Goal: Find contact information: Find contact information

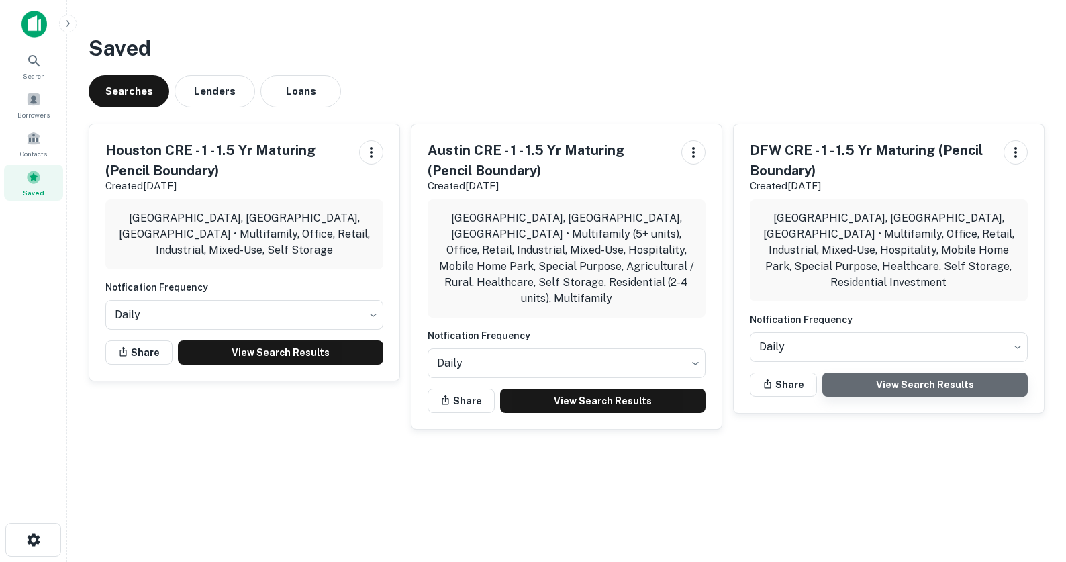
click at [906, 373] on link "View Search Results" at bounding box center [924, 384] width 205 height 24
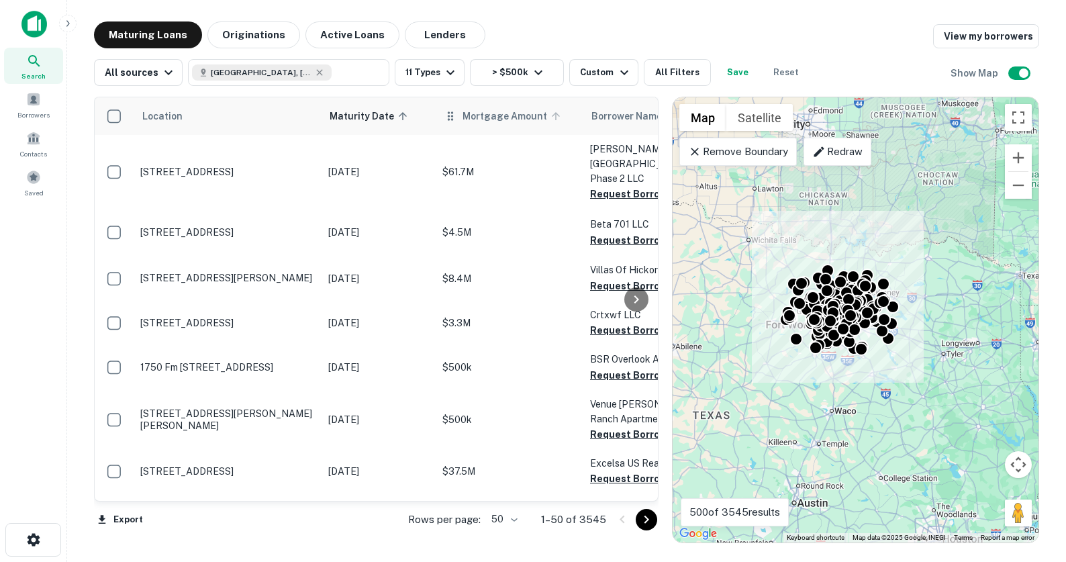
click at [507, 122] on span "Mortgage Amount" at bounding box center [513, 116] width 102 height 16
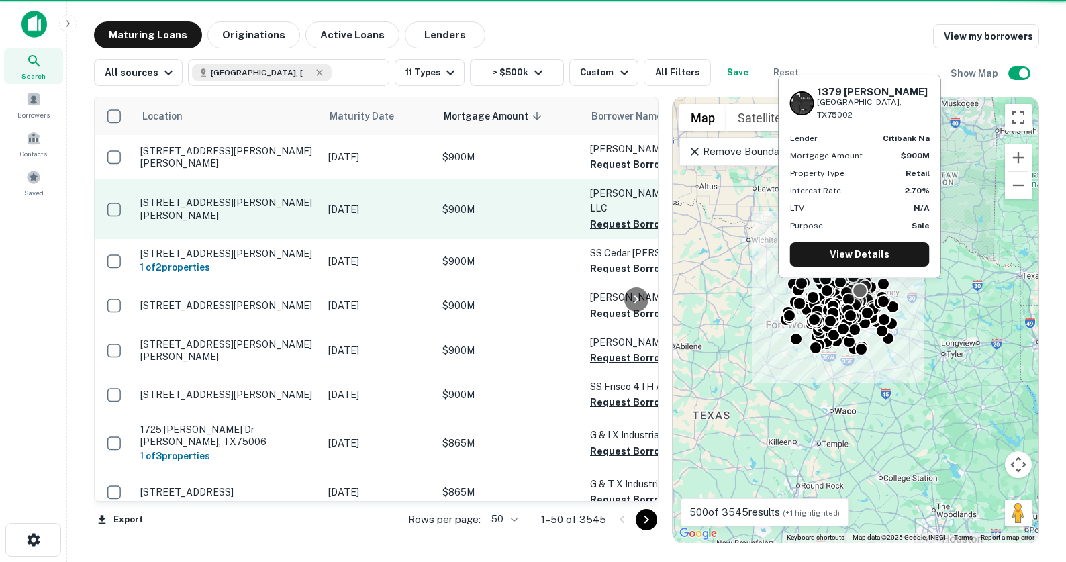
scroll to position [0, 34]
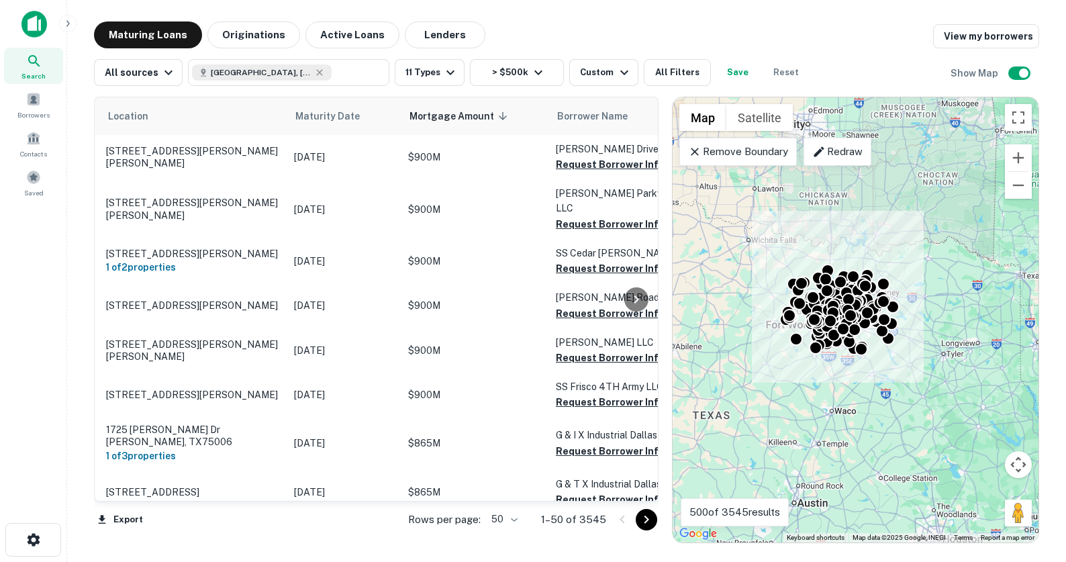
click at [494, 120] on span "Mortgage Amount sorted descending" at bounding box center [460, 116] width 102 height 16
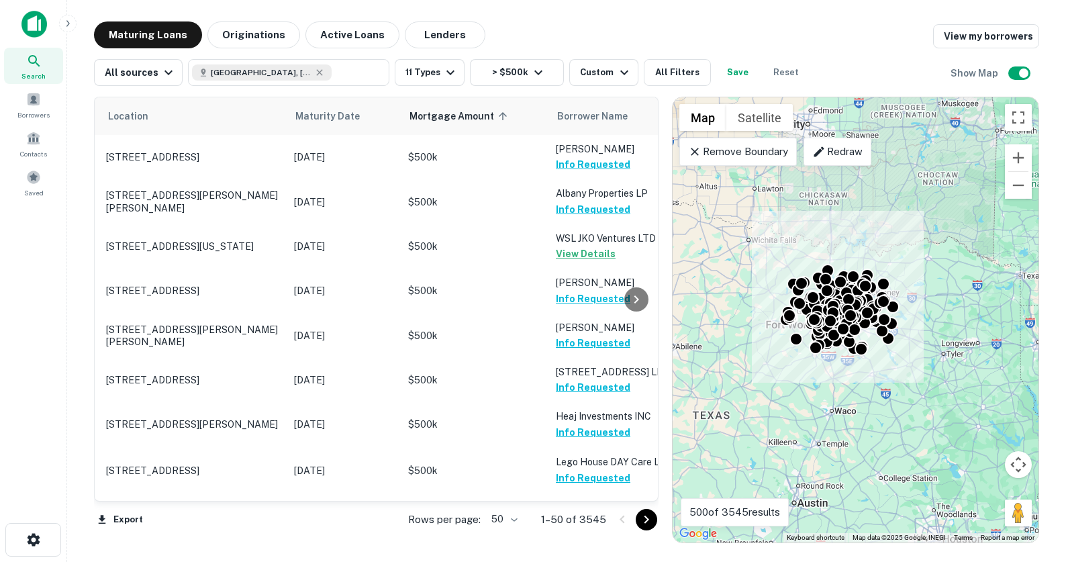
click at [506, 521] on body "Search Borrowers Contacts Saved Maturing Loans Originations Active Loans Lender…" at bounding box center [533, 281] width 1066 height 562
click at [507, 530] on li "100" at bounding box center [506, 533] width 39 height 24
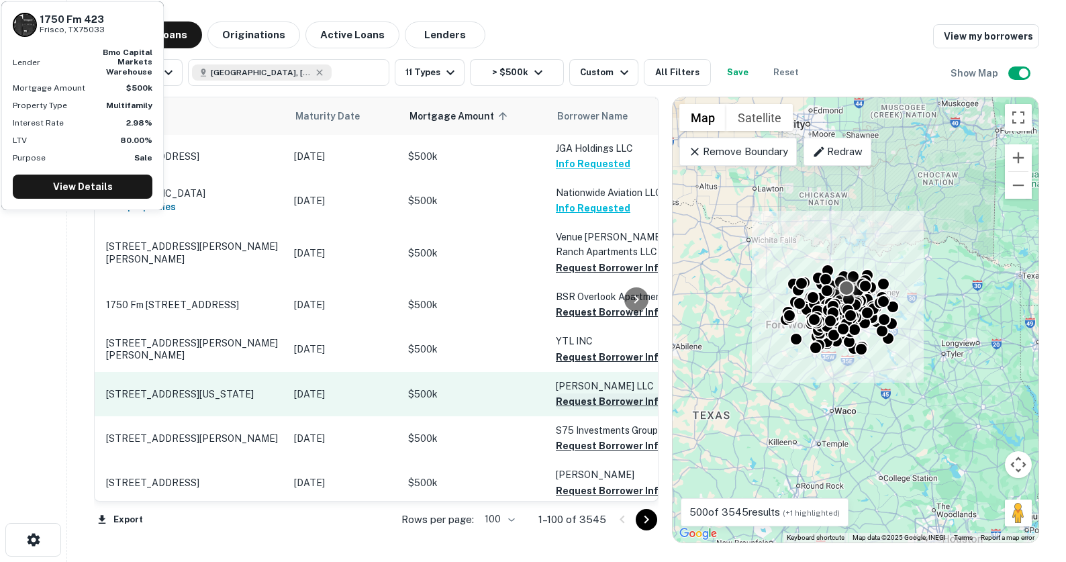
scroll to position [360, 34]
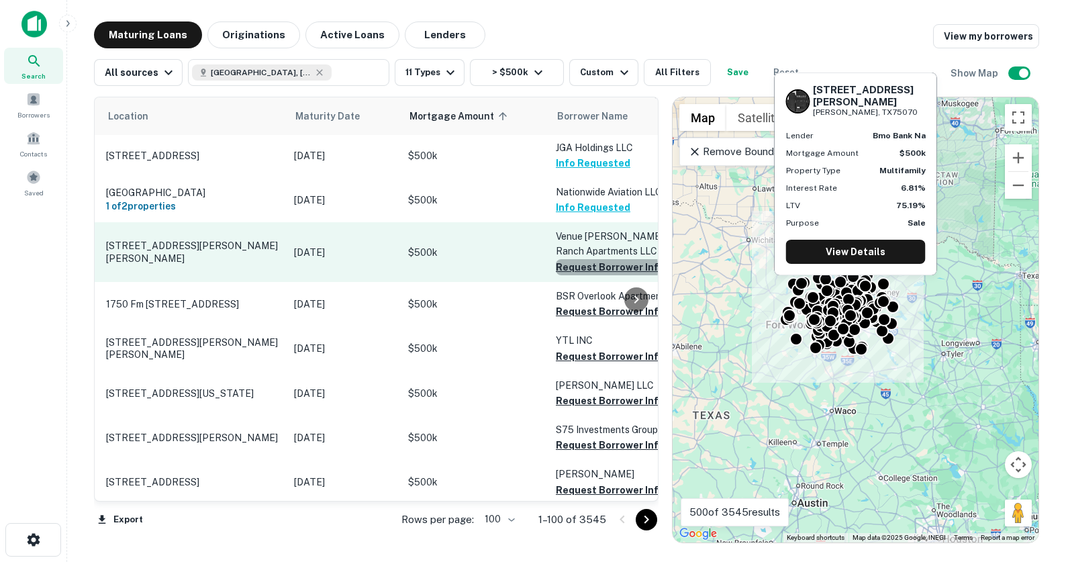
click at [582, 268] on button "Request Borrower Info" at bounding box center [610, 267] width 109 height 16
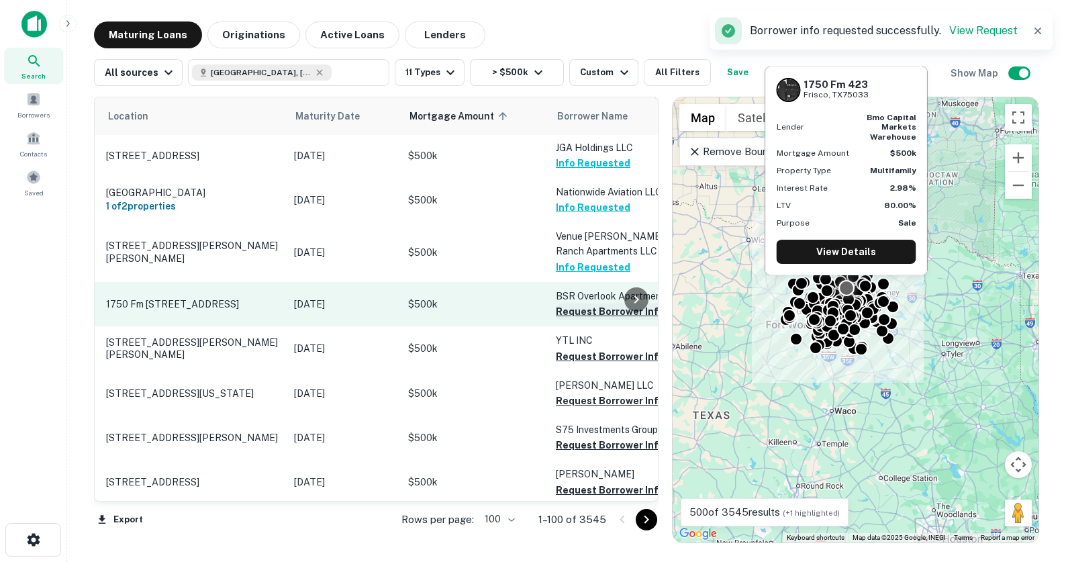
click at [593, 313] on button "Request Borrower Info" at bounding box center [610, 311] width 109 height 16
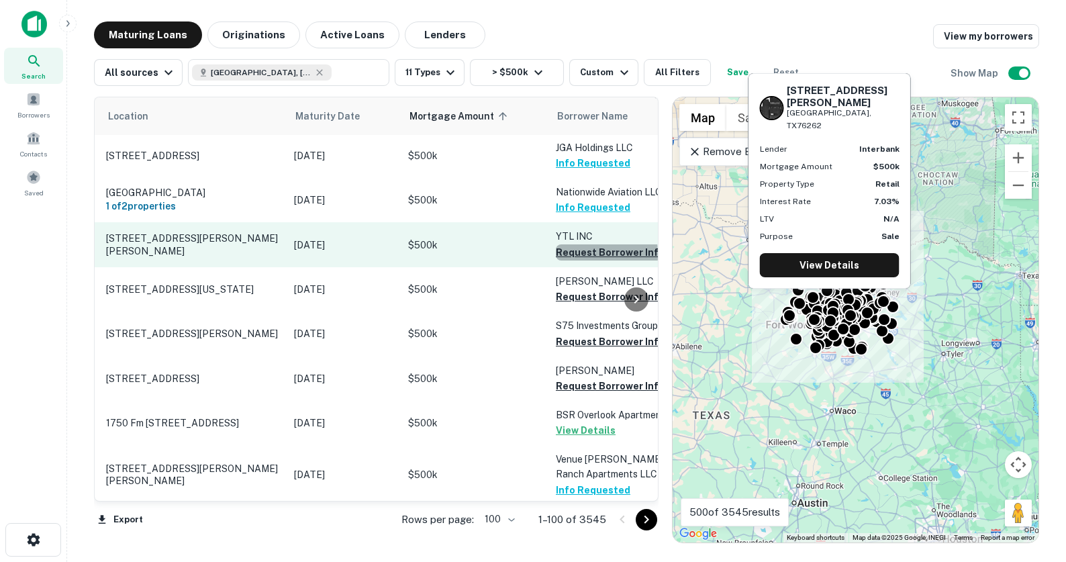
click at [574, 254] on button "Request Borrower Info" at bounding box center [610, 252] width 109 height 16
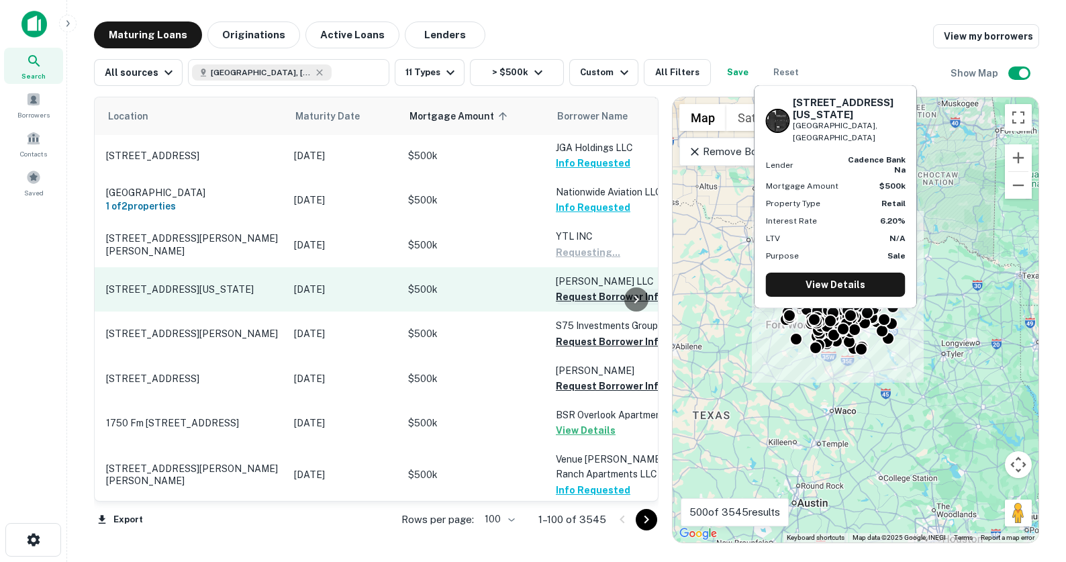
click at [577, 301] on button "Request Borrower Info" at bounding box center [610, 297] width 109 height 16
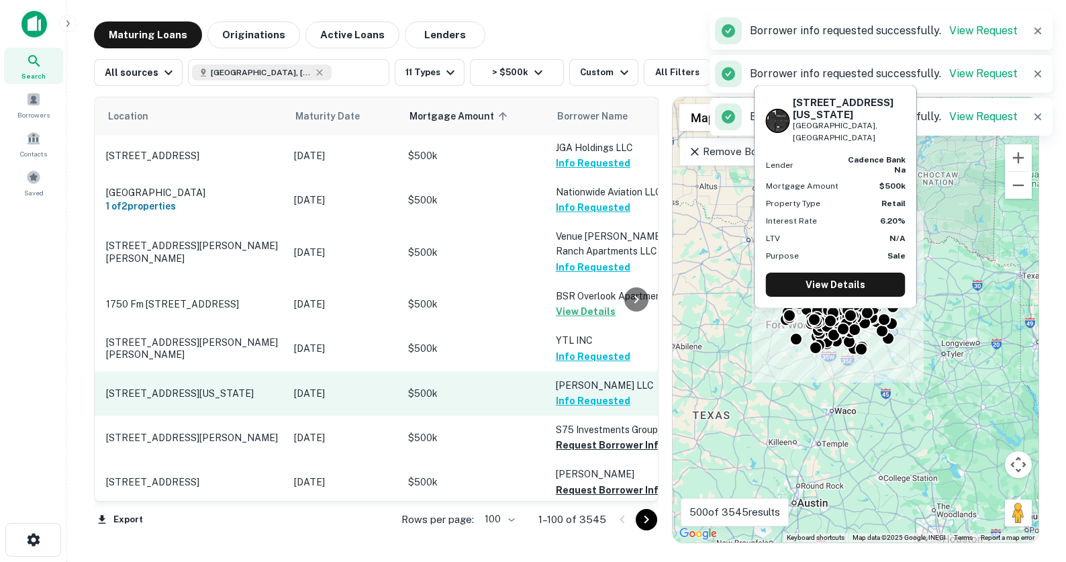
click at [583, 384] on p "[PERSON_NAME] LLC" at bounding box center [623, 385] width 134 height 15
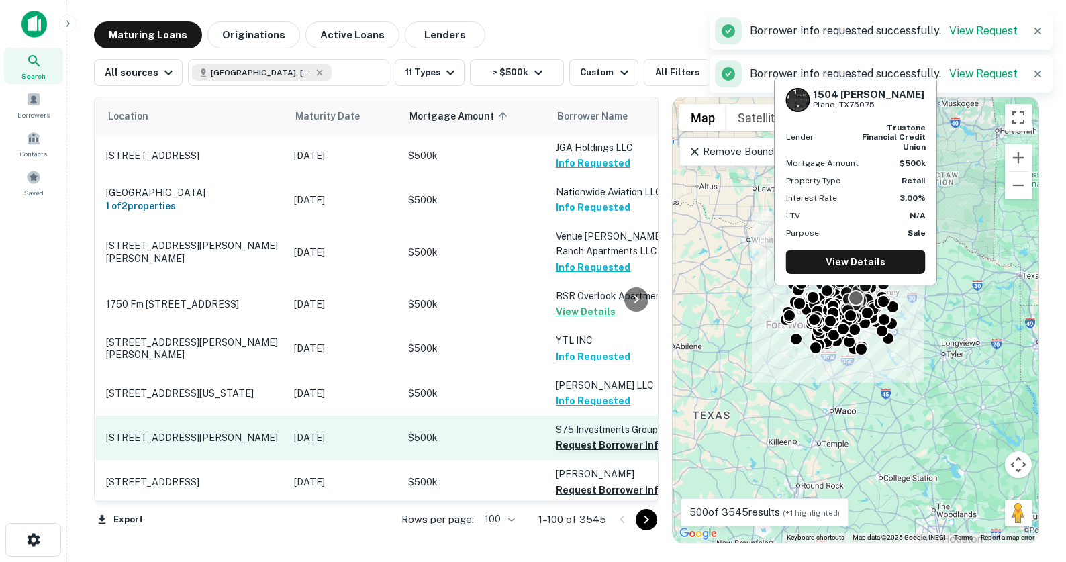
click at [581, 446] on button "Request Borrower Info" at bounding box center [610, 445] width 109 height 16
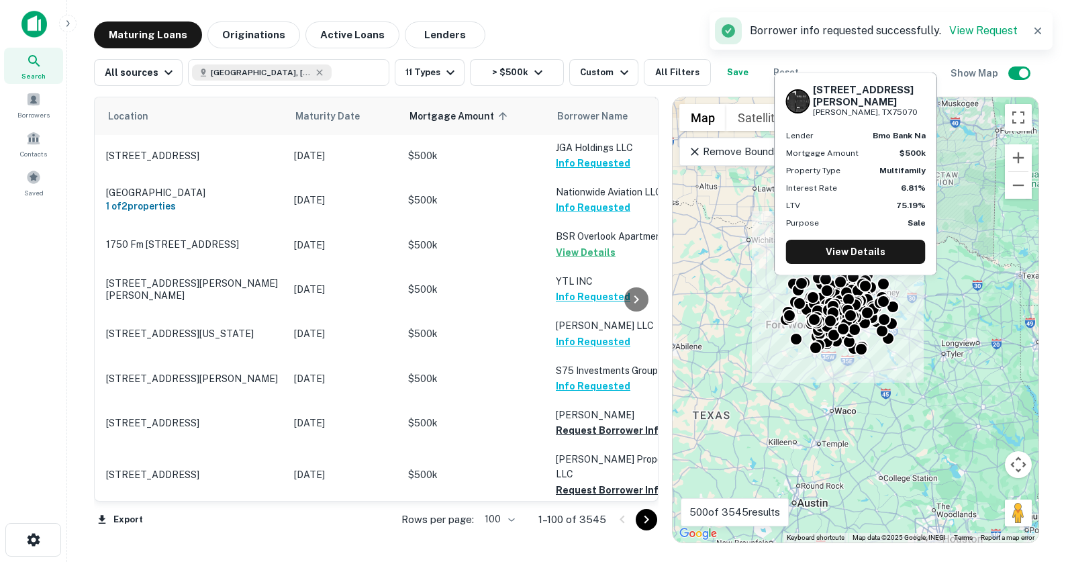
scroll to position [472, 34]
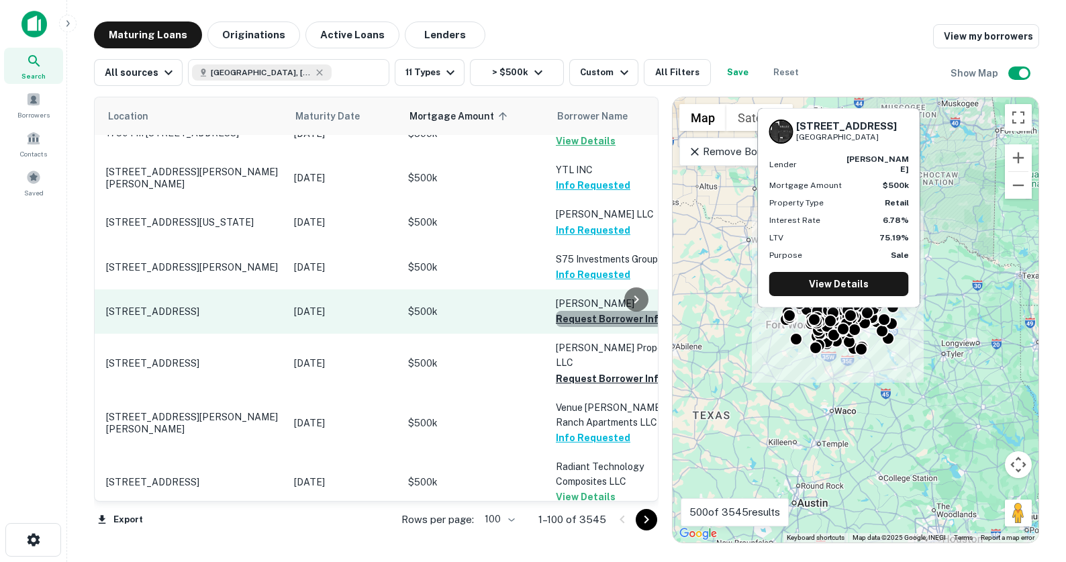
click at [569, 320] on button "Request Borrower Info" at bounding box center [610, 319] width 109 height 16
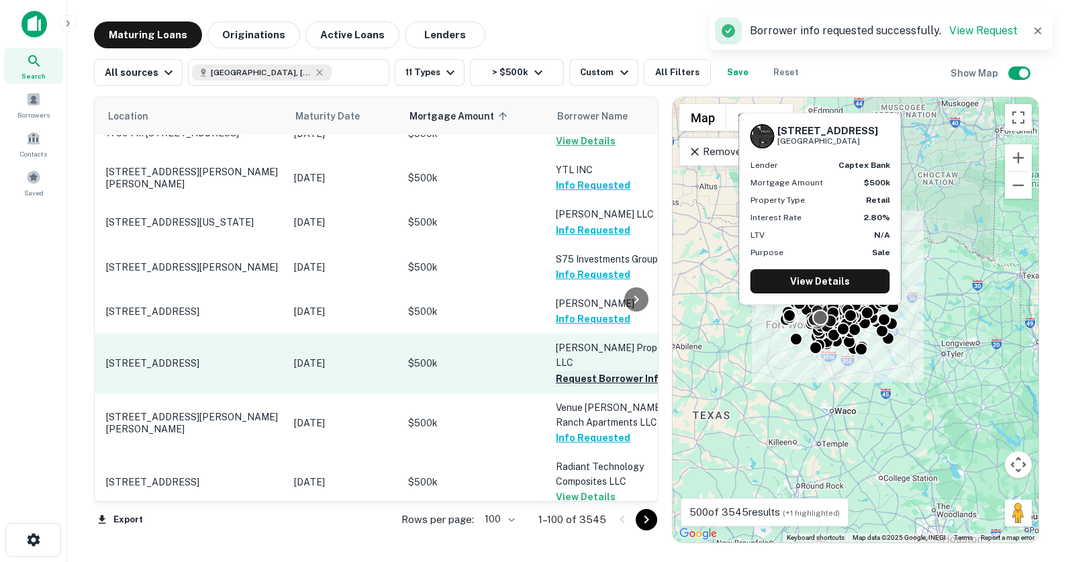
click at [585, 370] on button "Request Borrower Info" at bounding box center [610, 378] width 109 height 16
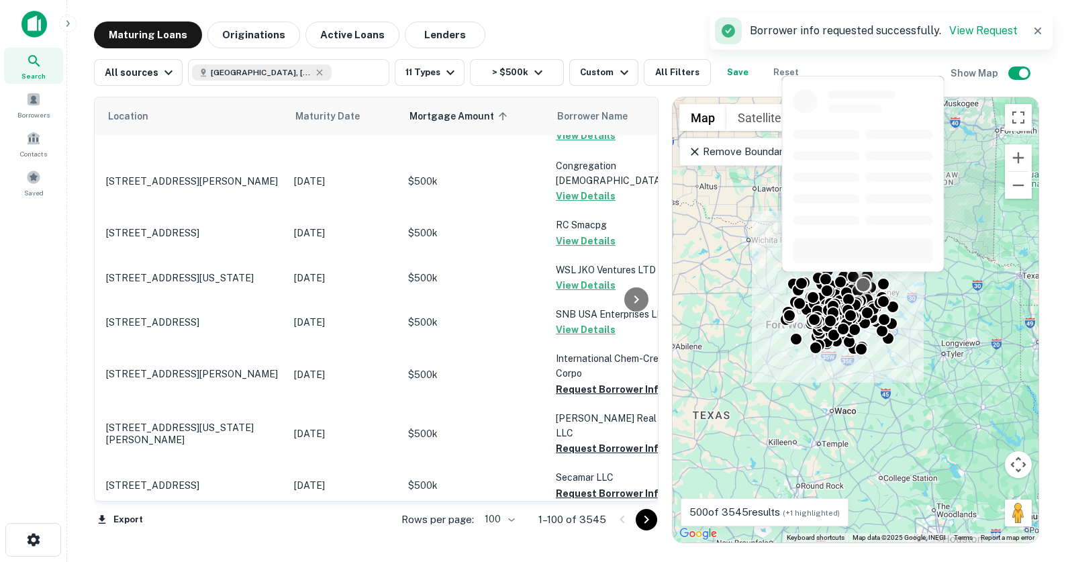
scroll to position [1080, 34]
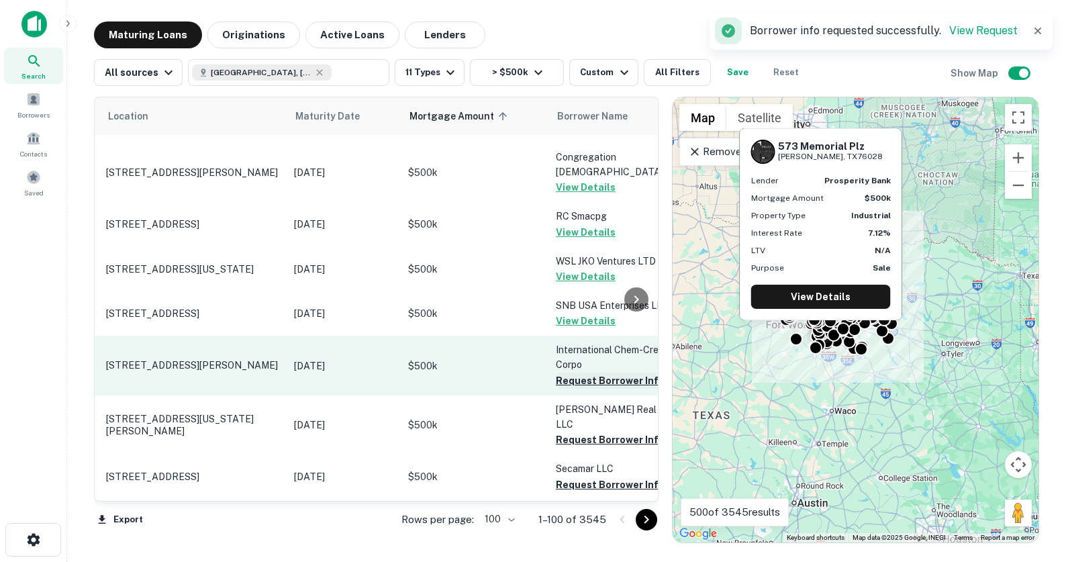
click at [583, 372] on button "Request Borrower Info" at bounding box center [610, 380] width 109 height 16
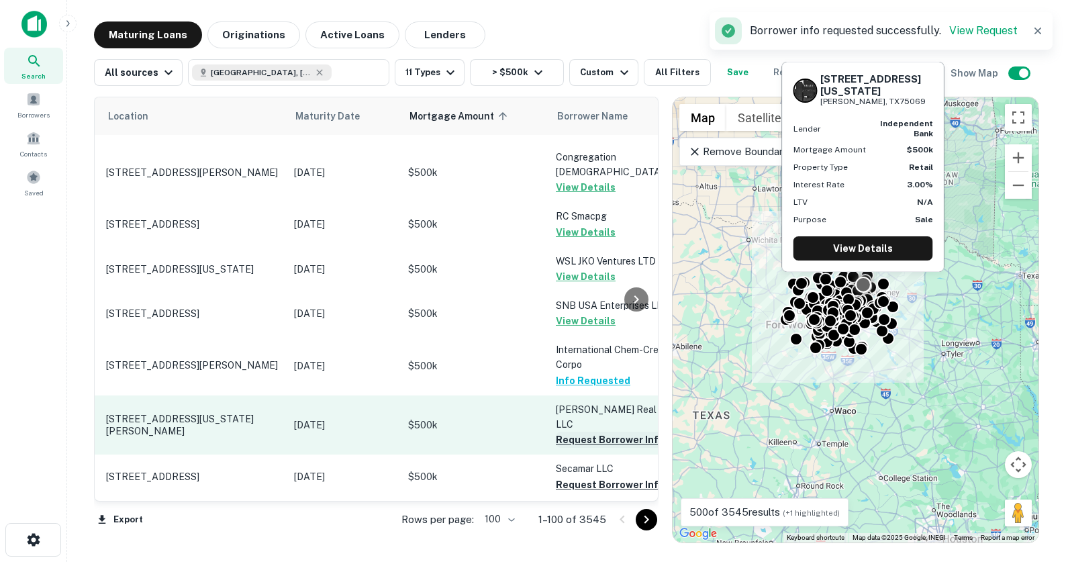
click at [599, 432] on button "Request Borrower Info" at bounding box center [610, 440] width 109 height 16
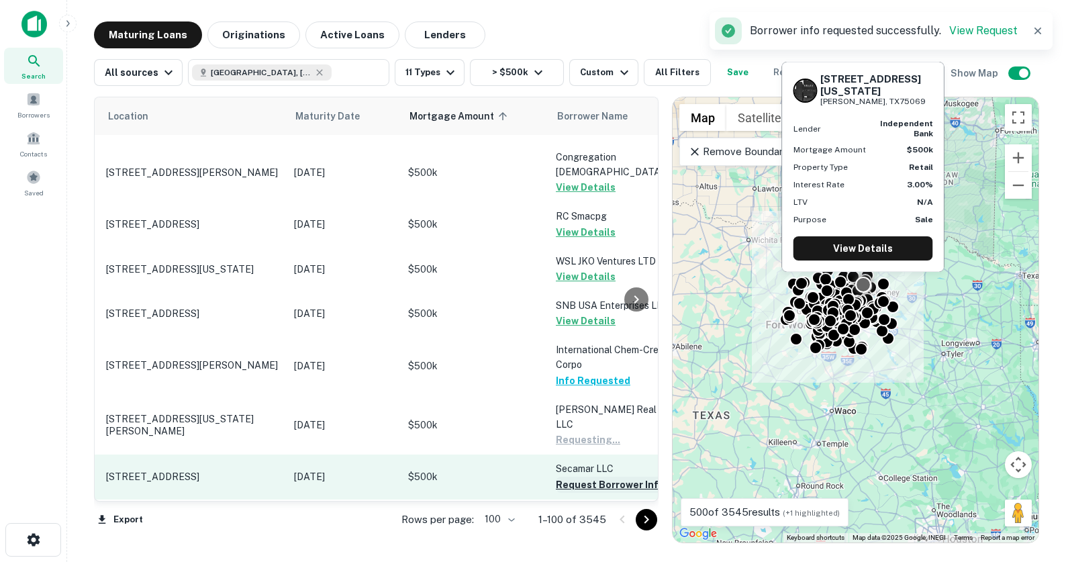
click at [605, 476] on button "Request Borrower Info" at bounding box center [610, 484] width 109 height 16
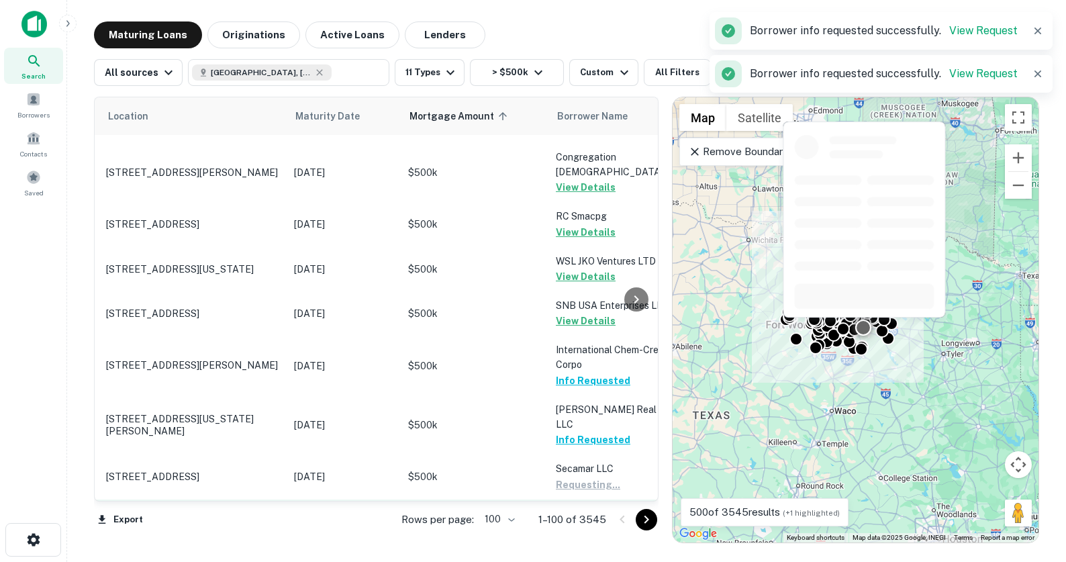
scroll to position [1226, 34]
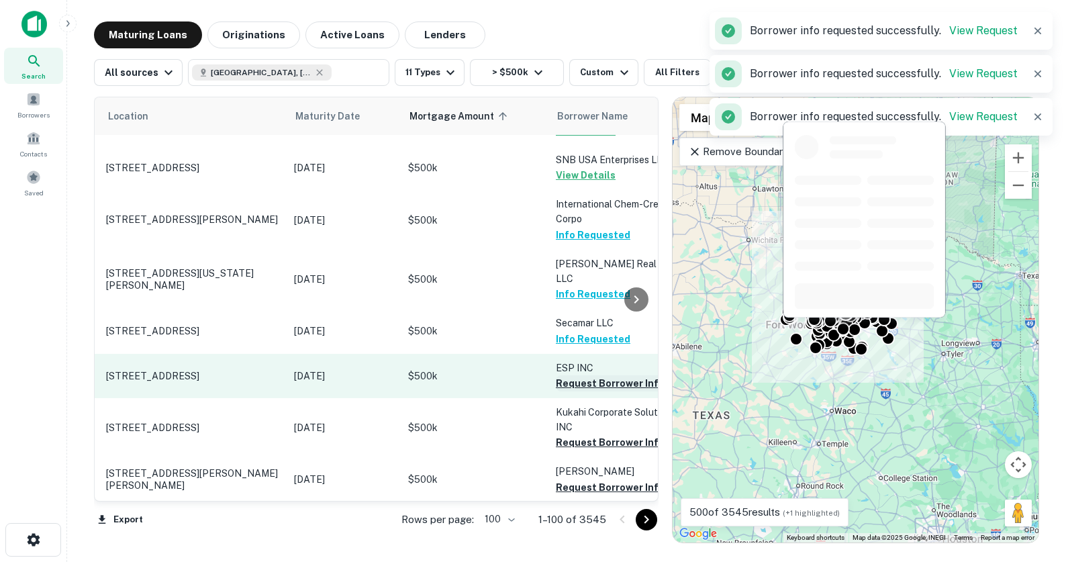
click at [582, 375] on button "Request Borrower Info" at bounding box center [610, 383] width 109 height 16
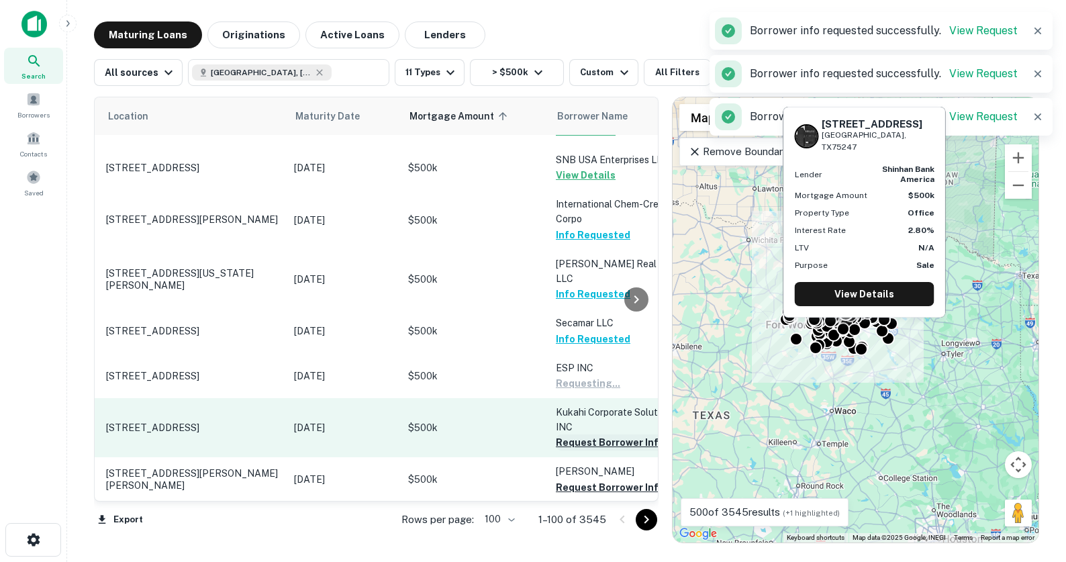
click at [587, 434] on button "Request Borrower Info" at bounding box center [610, 442] width 109 height 16
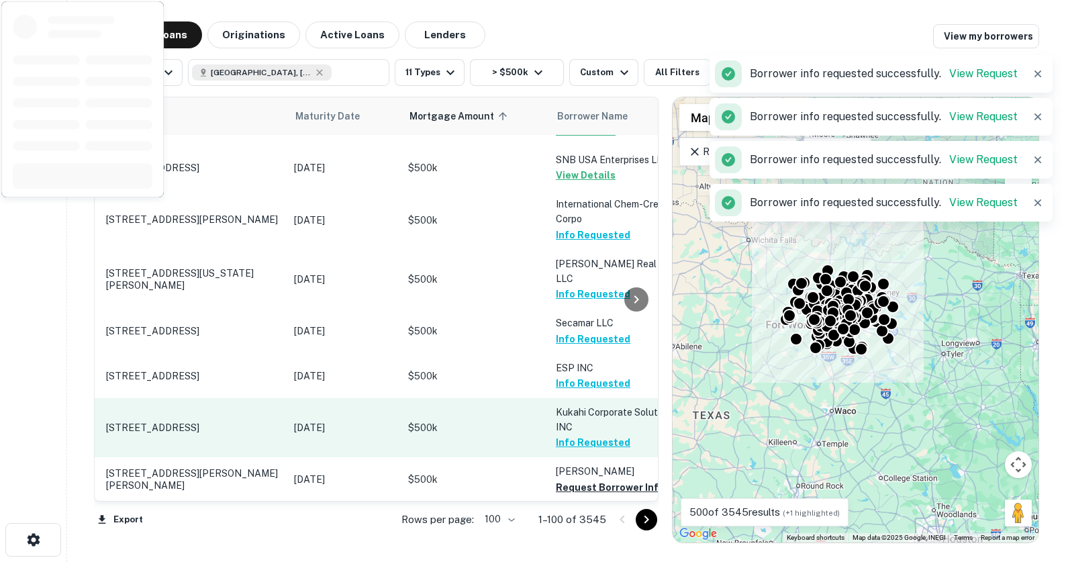
scroll to position [1344, 34]
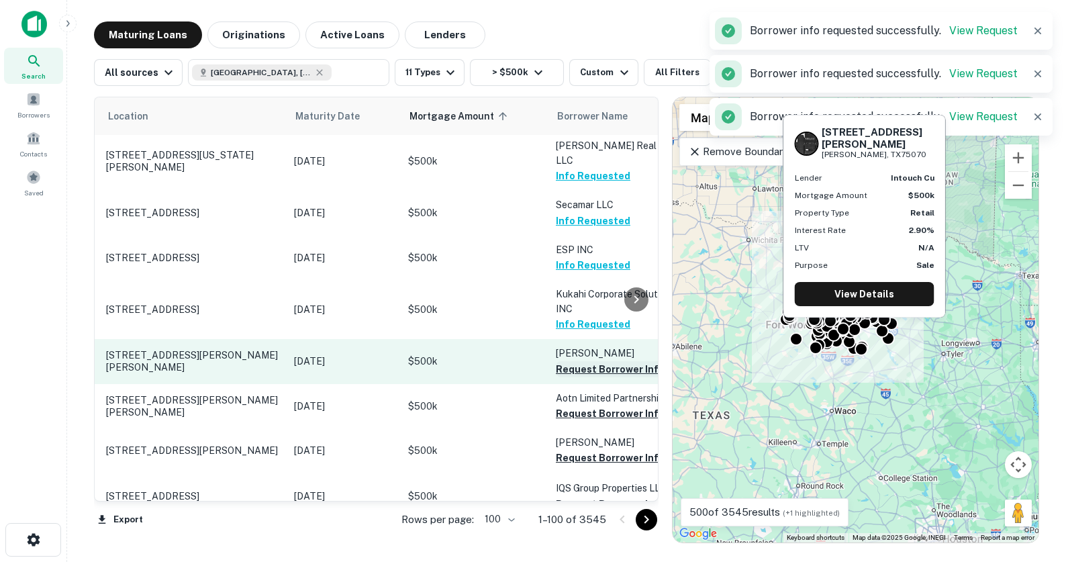
click at [568, 361] on button "Request Borrower Info" at bounding box center [610, 369] width 109 height 16
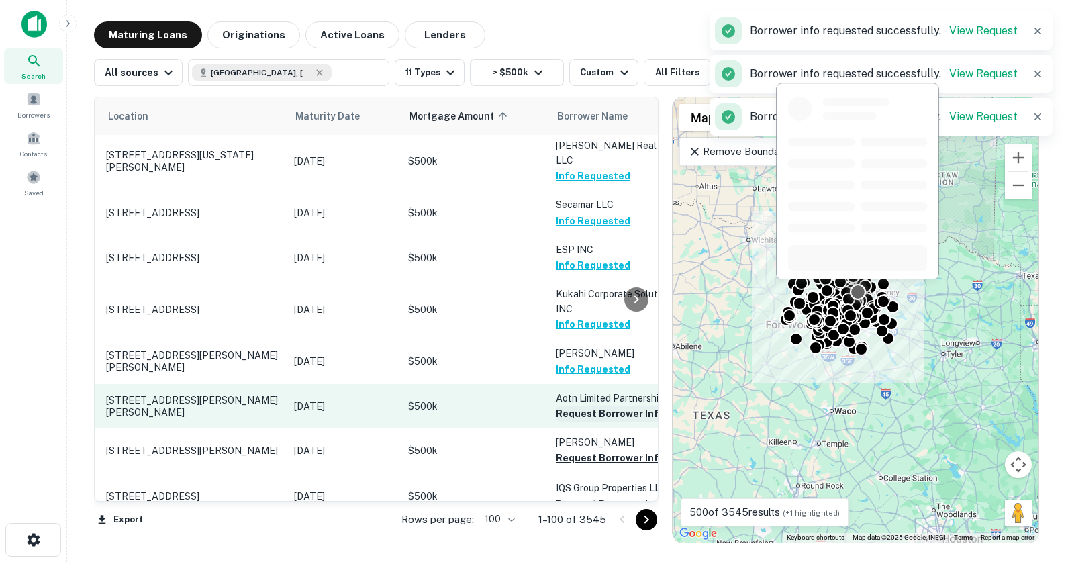
click at [586, 405] on button "Request Borrower Info" at bounding box center [610, 413] width 109 height 16
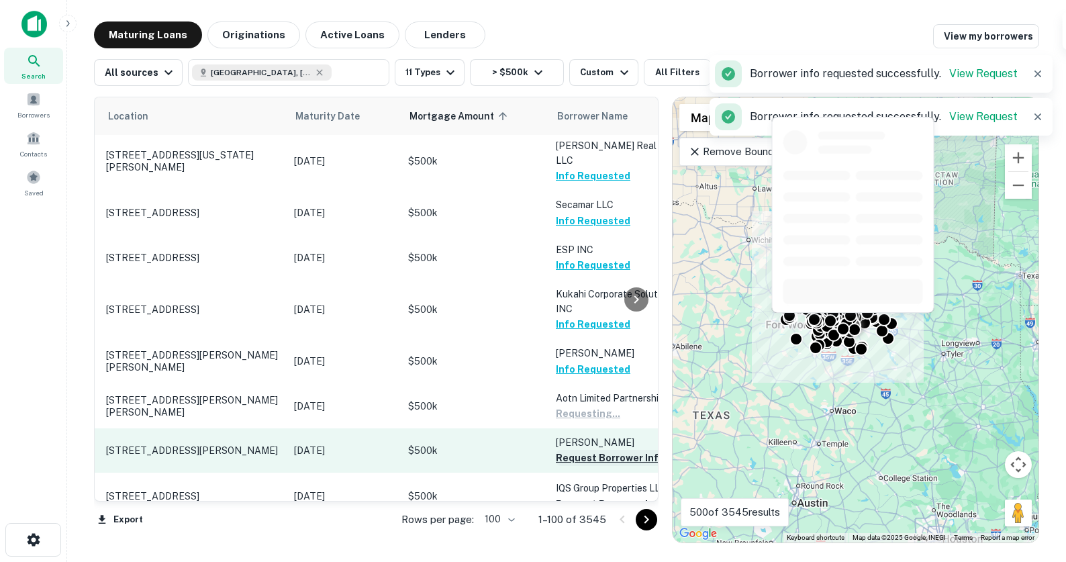
scroll to position [1418, 34]
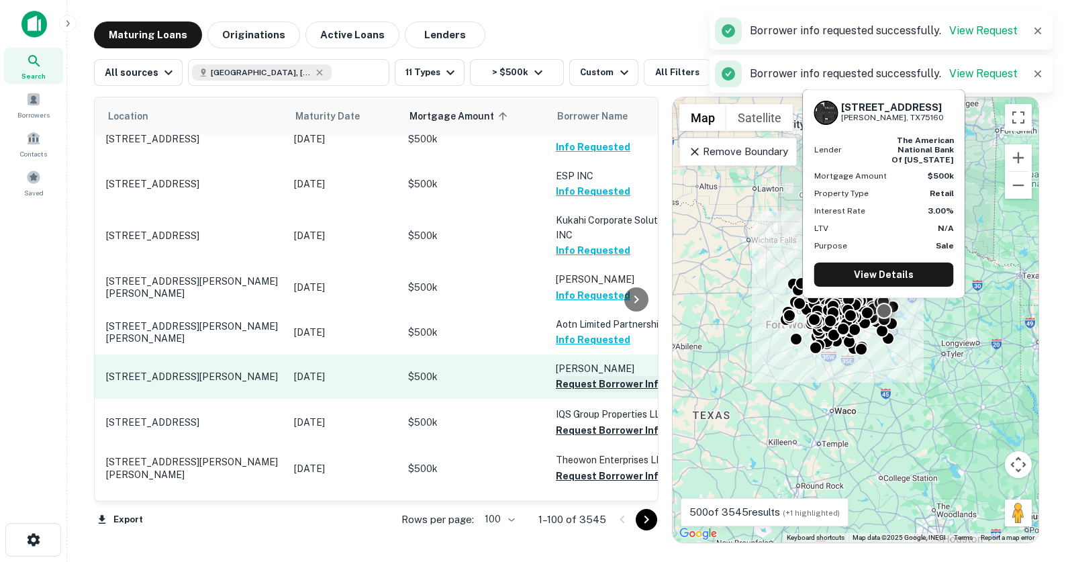
click at [587, 376] on button "Request Borrower Info" at bounding box center [610, 384] width 109 height 16
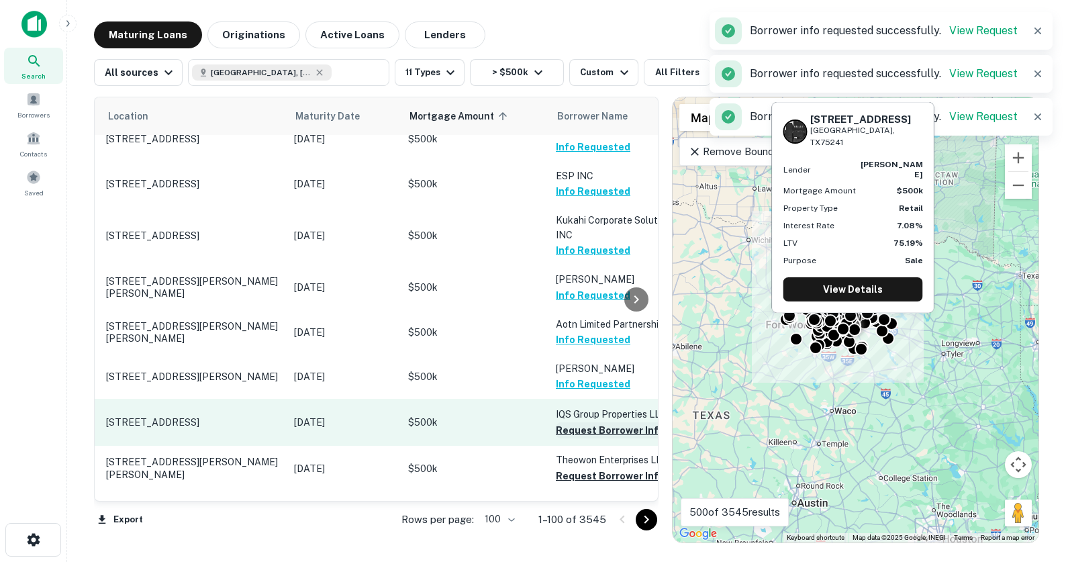
click at [596, 422] on button "Request Borrower Info" at bounding box center [610, 430] width 109 height 16
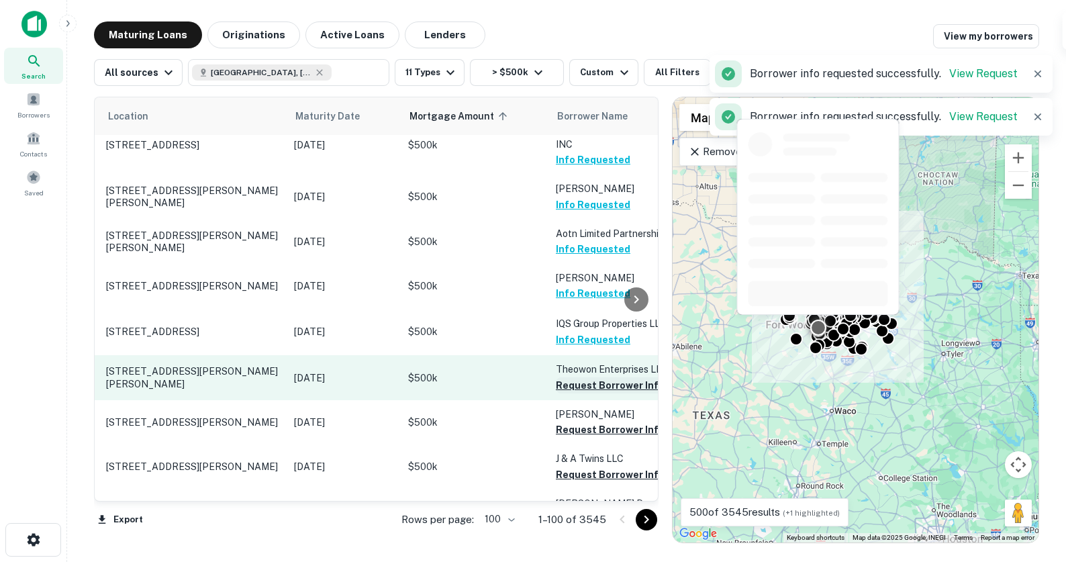
scroll to position [1557, 34]
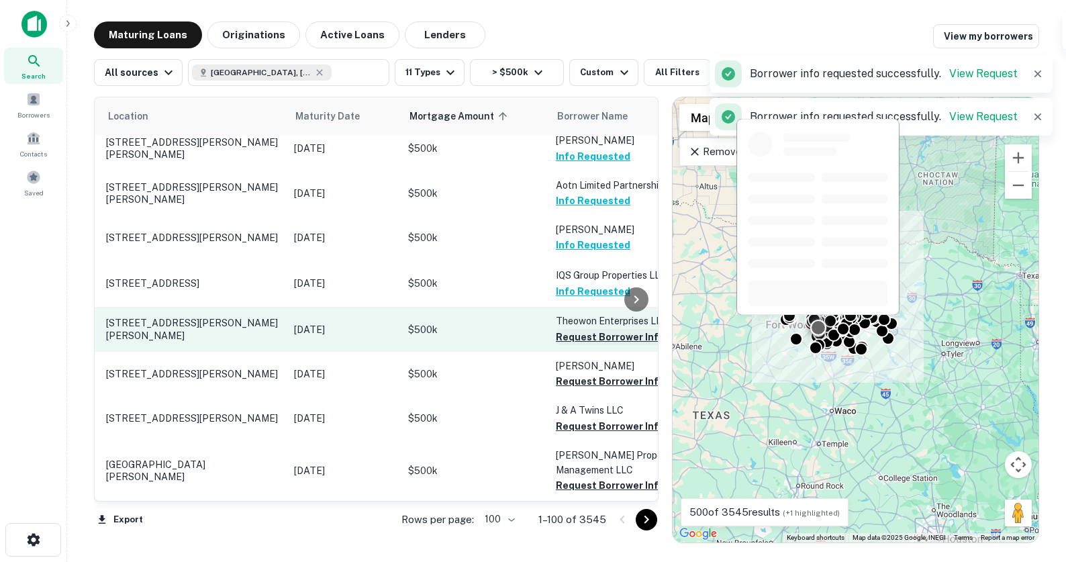
click at [582, 329] on button "Request Borrower Info" at bounding box center [610, 337] width 109 height 16
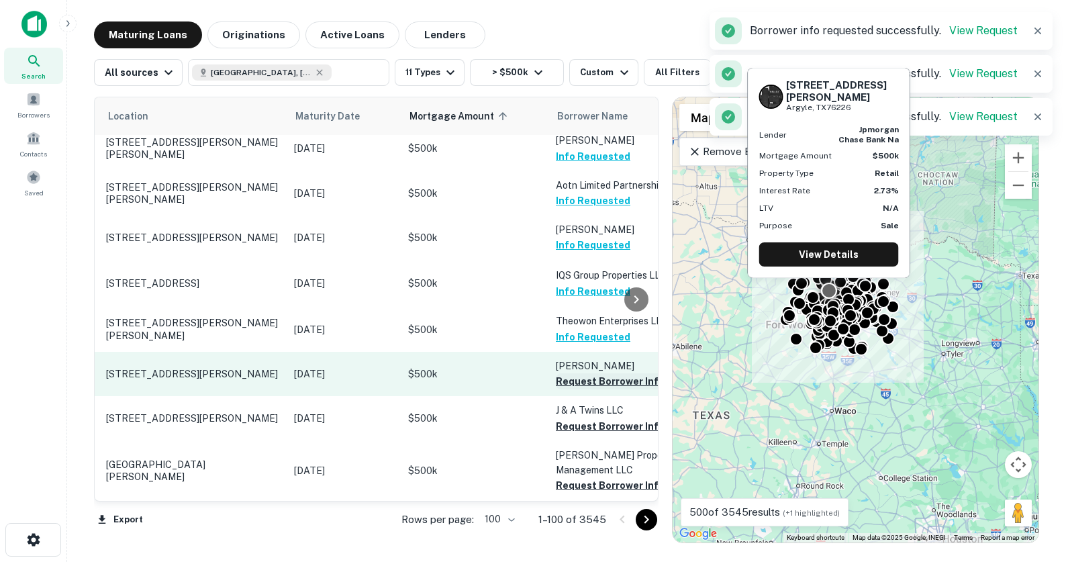
click at [582, 373] on button "Request Borrower Info" at bounding box center [610, 381] width 109 height 16
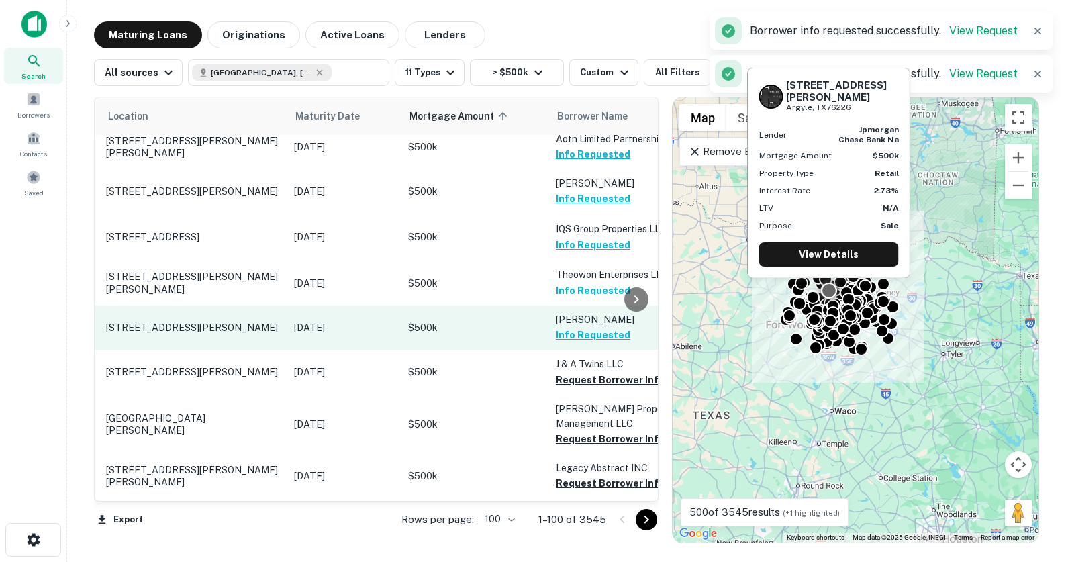
scroll to position [1607, 34]
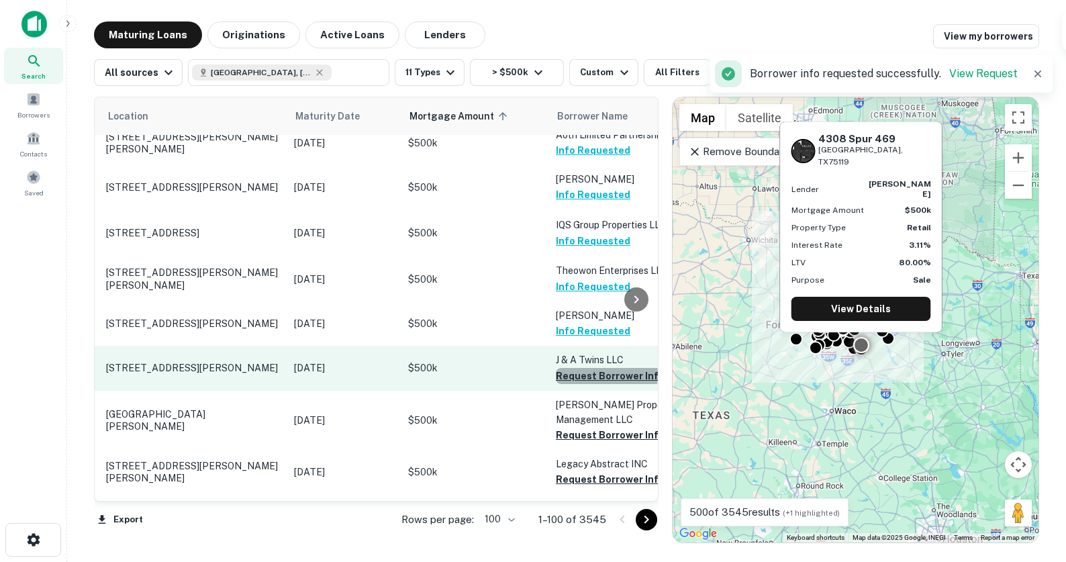
click at [588, 368] on button "Request Borrower Info" at bounding box center [610, 376] width 109 height 16
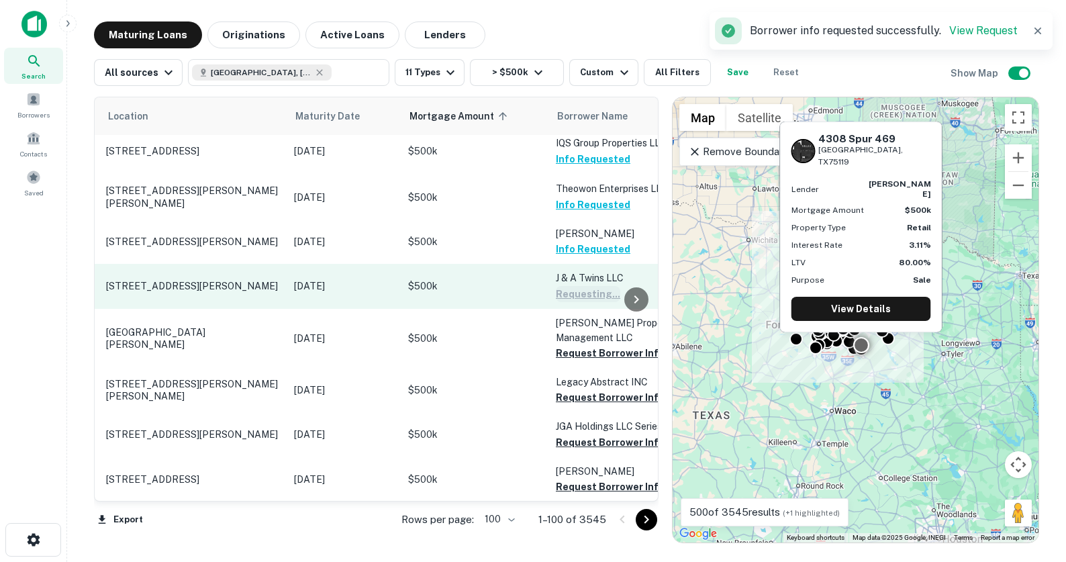
scroll to position [1691, 34]
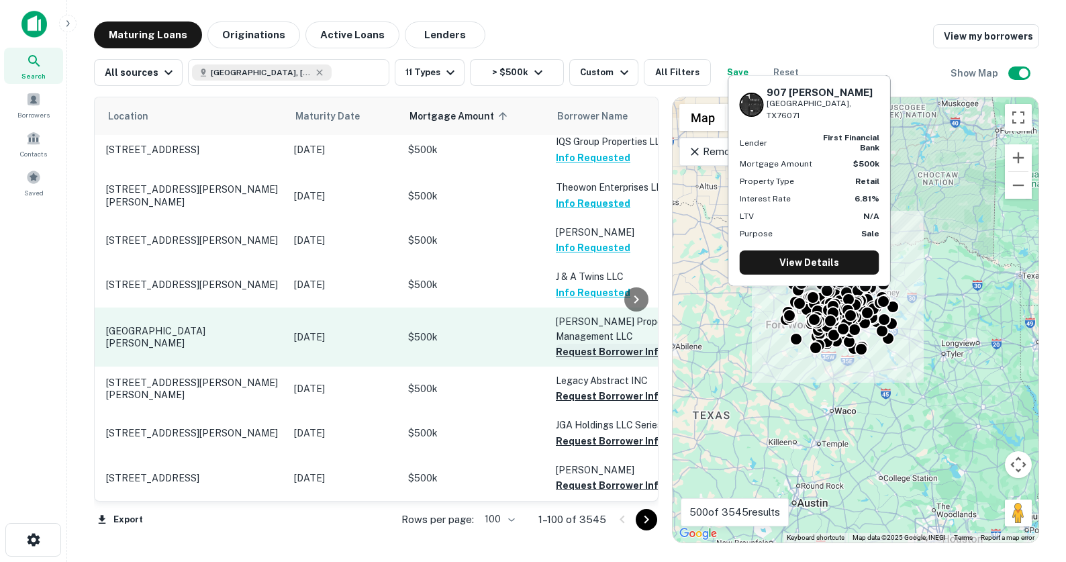
click at [595, 344] on button "Request Borrower Info" at bounding box center [610, 352] width 109 height 16
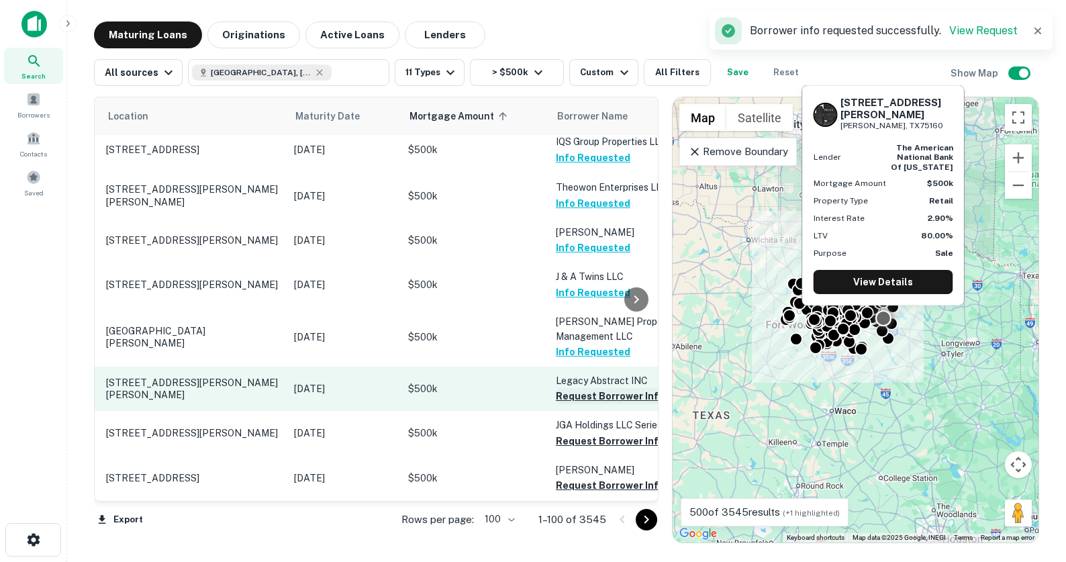
click at [600, 388] on button "Request Borrower Info" at bounding box center [610, 396] width 109 height 16
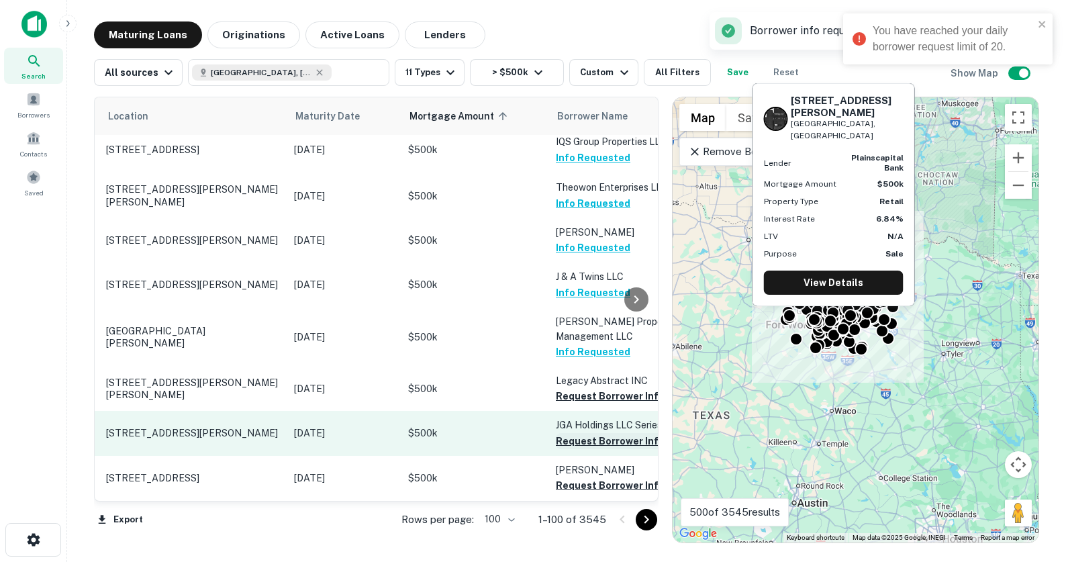
click at [605, 433] on button "Request Borrower Info" at bounding box center [610, 441] width 109 height 16
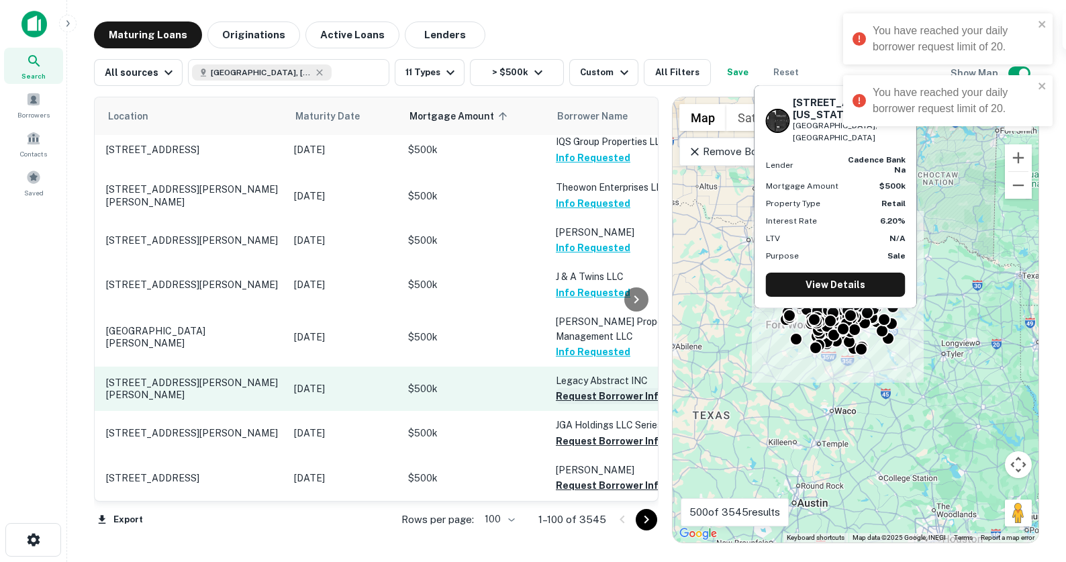
scroll to position [0, 34]
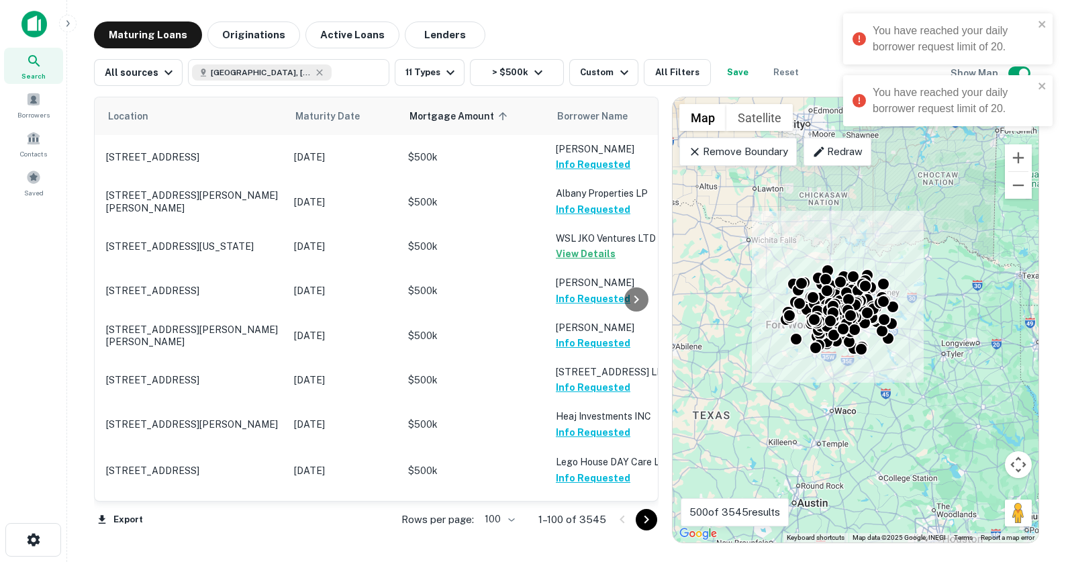
click at [583, 32] on div "Maturing Loans Originations Active Loans Lenders View my borrowers" at bounding box center [566, 34] width 945 height 27
